Goal: Task Accomplishment & Management: Complete application form

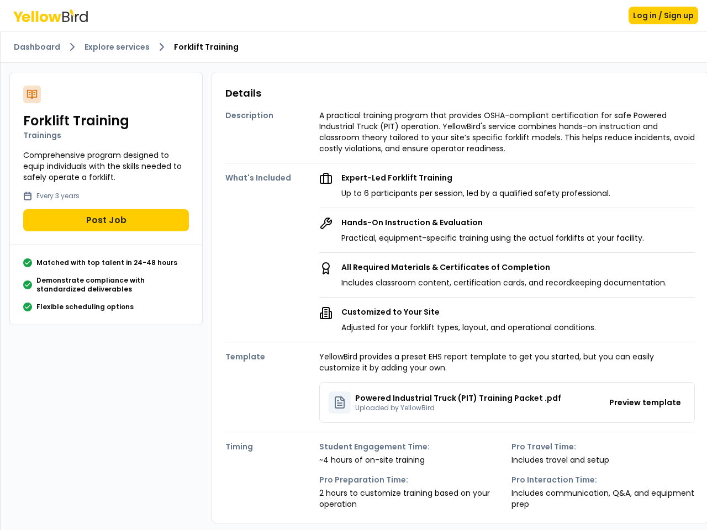
click at [353, 265] on p "All Required Materials & Certificates of Completion" at bounding box center [503, 267] width 325 height 11
click at [664, 15] on button "Log in / Sign up" at bounding box center [663, 16] width 70 height 18
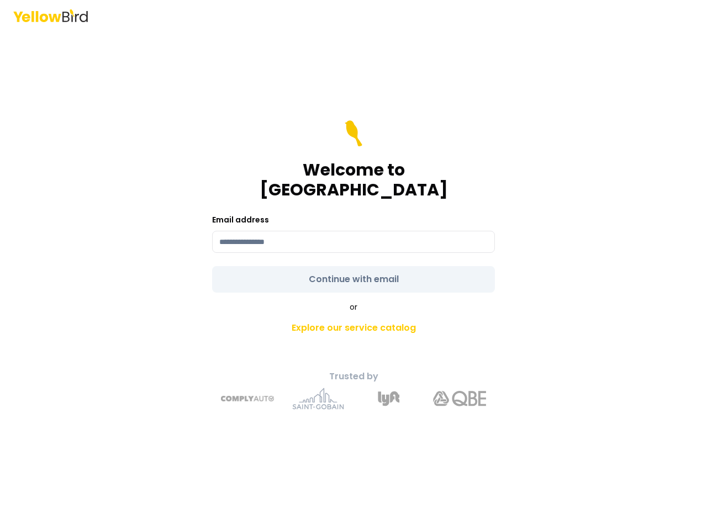
click at [106, 220] on div "Welcome to YellowBird Email address Continue with email or Explore our service …" at bounding box center [353, 265] width 707 height 530
